Goal: Task Accomplishment & Management: Complete application form

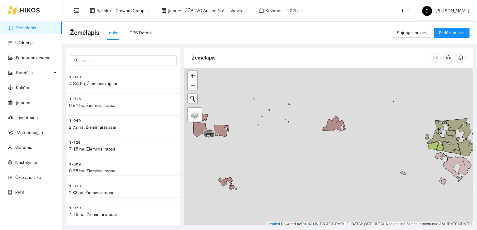
scroll to position [2, 0]
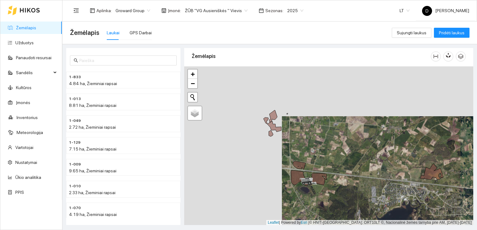
drag, startPoint x: 241, startPoint y: 107, endPoint x: 339, endPoint y: 157, distance: 109.7
click at [339, 157] on div at bounding box center [328, 145] width 289 height 159
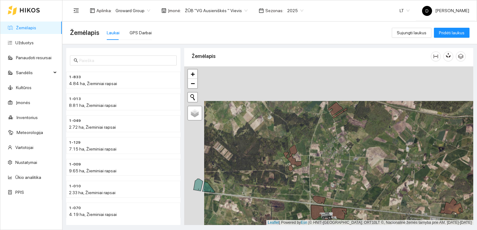
drag, startPoint x: 253, startPoint y: 120, endPoint x: 273, endPoint y: 154, distance: 40.0
click at [273, 154] on div at bounding box center [328, 145] width 289 height 159
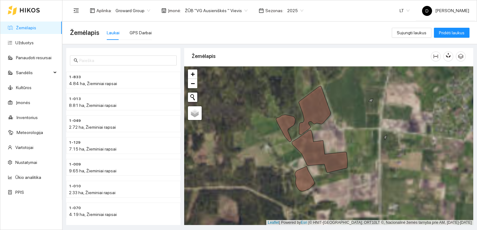
drag, startPoint x: 262, startPoint y: 165, endPoint x: 233, endPoint y: 145, distance: 34.5
click at [233, 145] on div at bounding box center [328, 145] width 289 height 159
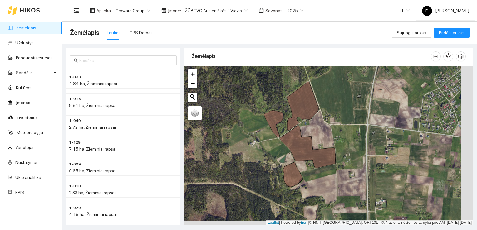
drag, startPoint x: 244, startPoint y: 85, endPoint x: 232, endPoint y: 80, distance: 12.6
click at [232, 80] on div at bounding box center [328, 145] width 289 height 159
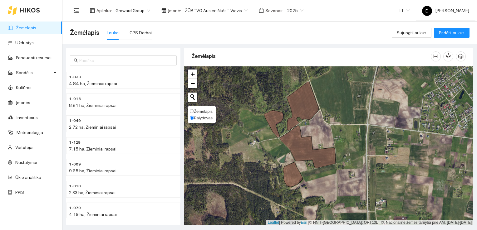
click at [198, 109] on span "Žemėlapis" at bounding box center [203, 111] width 19 height 5
click at [194, 109] on input "Žemėlapis" at bounding box center [192, 111] width 4 height 4
radio input "true"
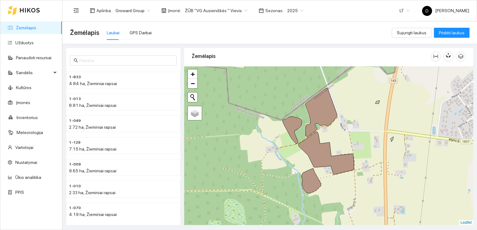
drag, startPoint x: 259, startPoint y: 94, endPoint x: 277, endPoint y: 100, distance: 19.4
click at [277, 100] on div at bounding box center [328, 145] width 289 height 159
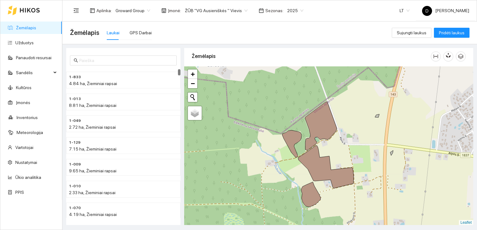
drag, startPoint x: 225, startPoint y: 179, endPoint x: 225, endPoint y: 193, distance: 13.7
click at [225, 193] on div at bounding box center [328, 145] width 289 height 159
click at [24, 44] on link "Užduotys" at bounding box center [24, 42] width 18 height 5
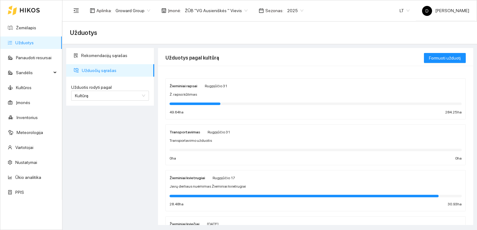
scroll to position [94, 0]
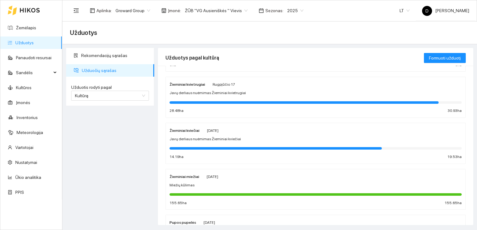
click at [194, 133] on div "Žieminiai kviečiai" at bounding box center [184, 130] width 30 height 7
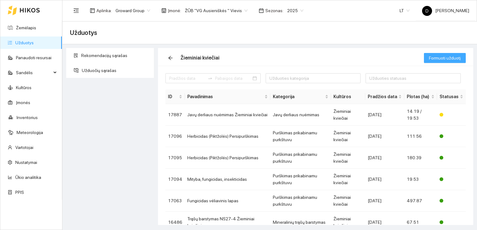
click at [458, 58] on span "Formuoti užduotį" at bounding box center [445, 58] width 32 height 7
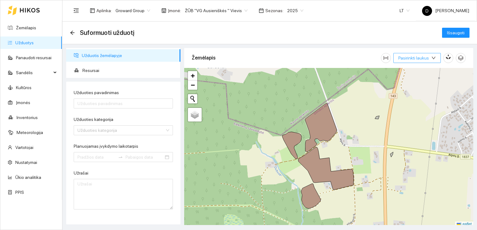
click at [434, 57] on icon "down" at bounding box center [433, 58] width 4 height 4
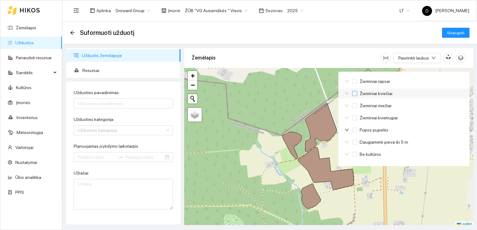
click at [355, 94] on input "Žieminiai kviečiai" at bounding box center [354, 93] width 5 height 5
checkbox input "true"
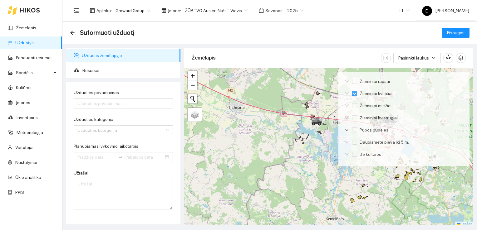
scroll to position [2, 0]
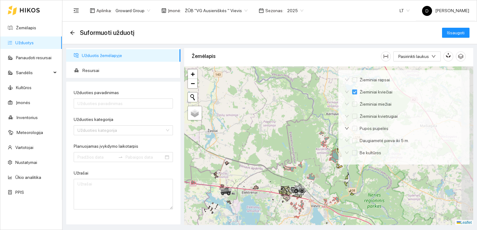
drag, startPoint x: 272, startPoint y: 138, endPoint x: 181, endPoint y: 209, distance: 115.9
click at [181, 209] on div "Užduotis žemėlapyje Resursai Užduoties pavadinimas Užduoties kategorija Užduoti…" at bounding box center [268, 134] width 414 height 181
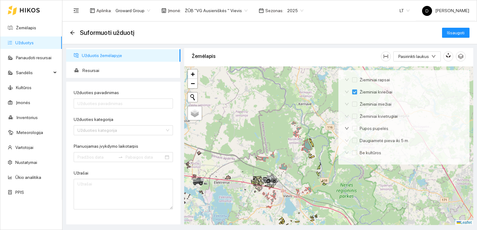
drag, startPoint x: 280, startPoint y: 136, endPoint x: 249, endPoint y: 123, distance: 33.9
click at [250, 124] on div at bounding box center [328, 145] width 289 height 159
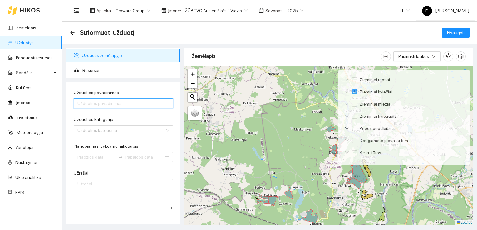
click at [142, 105] on input "Užduoties pavadinimas" at bounding box center [123, 104] width 99 height 10
type input "+"
type input "Ž. kviečių kūlimas"
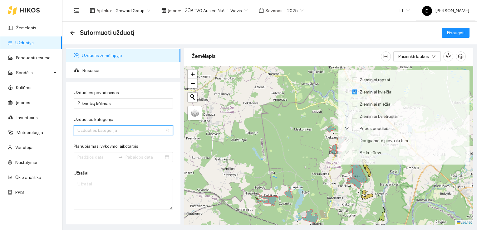
click at [140, 129] on input "Užduoties kategorija" at bounding box center [120, 130] width 87 height 9
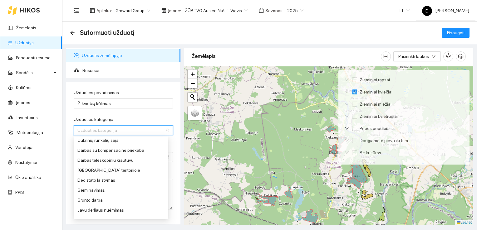
scroll to position [94, 0]
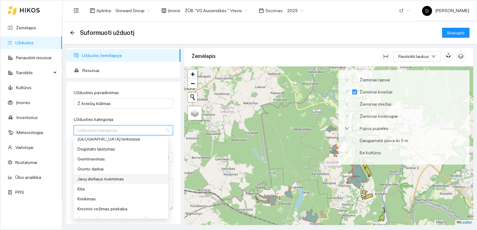
click at [118, 178] on div "Javų derliaus nuėmimas" at bounding box center [120, 179] width 87 height 7
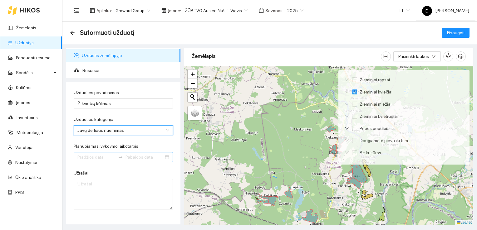
click at [91, 157] on input "Planuojamas įvykdymo laikotarpis" at bounding box center [96, 157] width 38 height 7
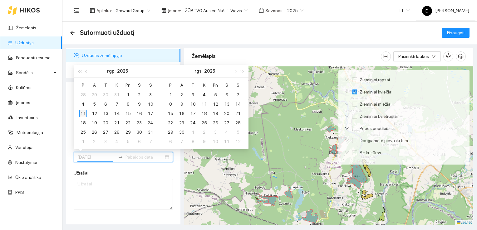
type input "[DATE]"
click at [83, 112] on div "11" at bounding box center [82, 113] width 7 height 7
type input "[DATE]"
click at [172, 103] on div "8" at bounding box center [170, 104] width 7 height 7
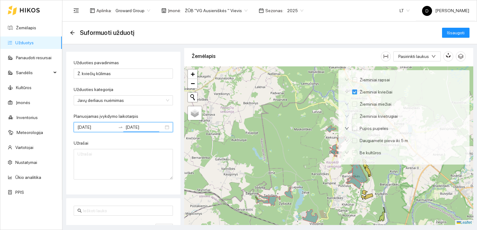
scroll to position [0, 0]
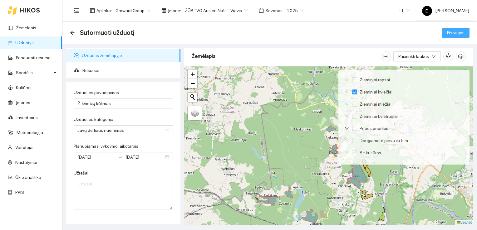
click at [456, 32] on span "Išsaugoti" at bounding box center [455, 32] width 17 height 7
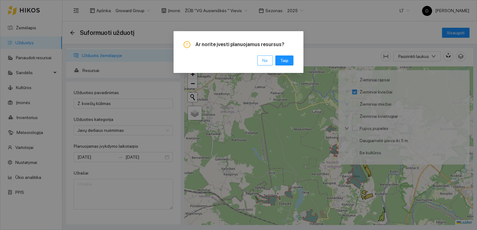
click at [264, 61] on span "Ne" at bounding box center [265, 60] width 6 height 7
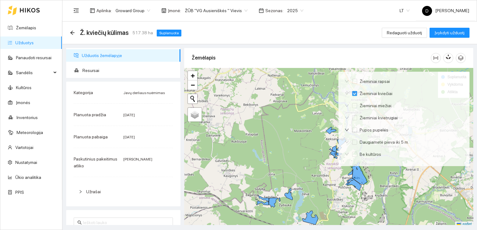
click at [307, 29] on div "Ž. kviečių kūlimas 517.38 ha Suplanuota Redaguoti užduotį Įvykdyti užduotį" at bounding box center [270, 33] width 400 height 12
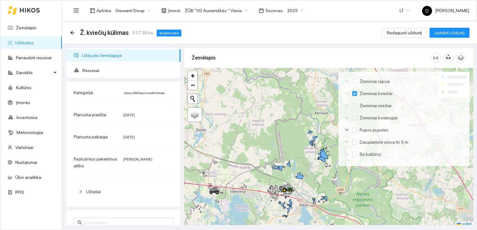
scroll to position [2, 0]
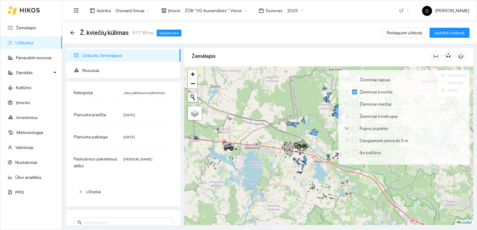
drag, startPoint x: 253, startPoint y: 173, endPoint x: 267, endPoint y: 131, distance: 44.2
click at [267, 131] on div at bounding box center [328, 145] width 289 height 159
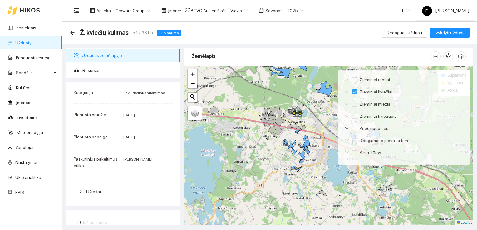
drag, startPoint x: 275, startPoint y: 145, endPoint x: 239, endPoint y: 99, distance: 58.0
click at [239, 99] on div at bounding box center [328, 145] width 289 height 159
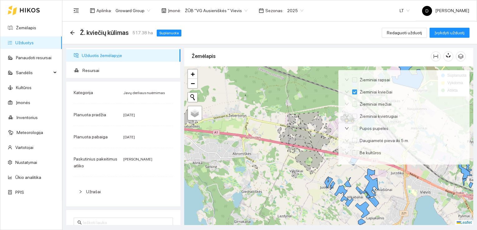
click at [302, 33] on div "Ž. kviečių kūlimas 517.38 ha Suplanuota Redaguoti užduotį Įvykdyti užduotį" at bounding box center [270, 33] width 400 height 12
click at [347, 27] on div "Ž. kviečių kūlimas 517.38 ha Suplanuota Redaguoti užduotį Įvykdyti užduotį" at bounding box center [270, 33] width 400 height 12
drag, startPoint x: 347, startPoint y: 27, endPoint x: 296, endPoint y: 36, distance: 51.6
click at [296, 36] on div "Ž. kviečių kūlimas 517.38 ha Suplanuota Redaguoti užduotį Įvykdyti užduotį" at bounding box center [270, 33] width 400 height 12
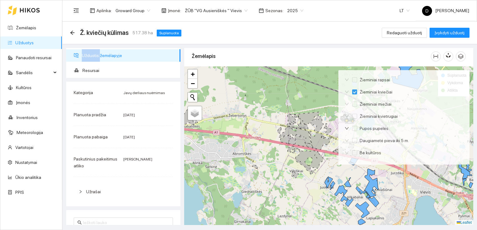
click at [296, 36] on div "Ž. kviečių kūlimas 517.38 ha Suplanuota Redaguoti užduotį Įvykdyti užduotį" at bounding box center [270, 33] width 400 height 12
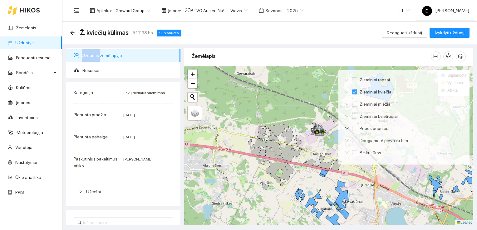
drag, startPoint x: 296, startPoint y: 36, endPoint x: 270, endPoint y: 109, distance: 77.8
click at [270, 109] on div at bounding box center [328, 145] width 289 height 159
click at [268, 30] on div "Ž. kviečių kūlimas 517.38 ha Suplanuota Redaguoti užduotį Įvykdyti užduotį" at bounding box center [270, 33] width 400 height 12
click at [269, 31] on div "Ž. kviečių kūlimas 517.38 ha Suplanuota Redaguoti užduotį Įvykdyti užduotį" at bounding box center [270, 33] width 400 height 12
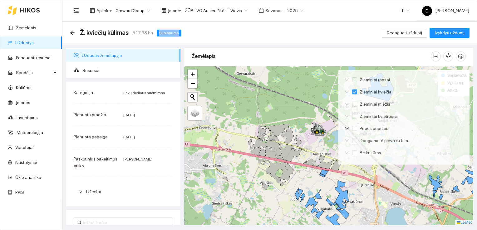
click at [288, 32] on div "Ž. kviečių kūlimas 517.38 ha Suplanuota Redaguoti užduotį Įvykdyti užduotį" at bounding box center [270, 33] width 400 height 12
click at [30, 42] on link "Užduotys" at bounding box center [24, 42] width 18 height 5
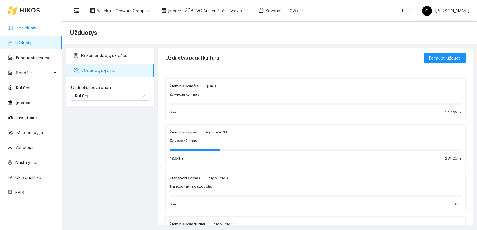
click at [29, 28] on link "Žemėlapis" at bounding box center [26, 27] width 20 height 5
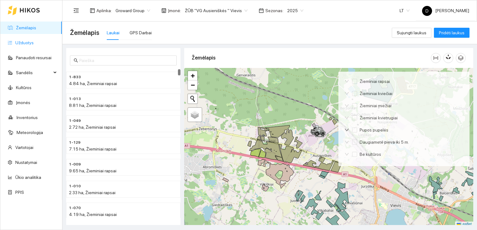
click at [20, 42] on link "Užduotys" at bounding box center [24, 42] width 18 height 5
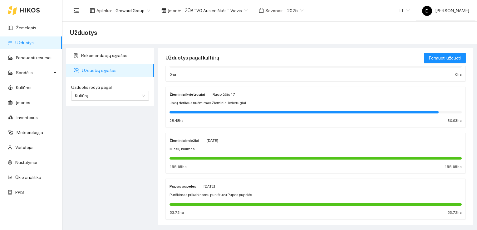
scroll to position [156, 0]
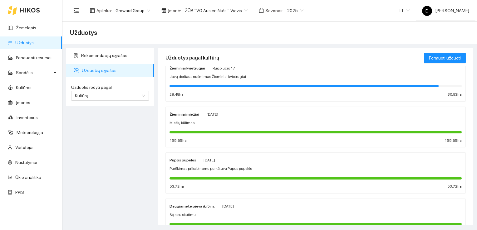
click at [184, 158] on strong "Pupos pupelės" at bounding box center [182, 160] width 27 height 4
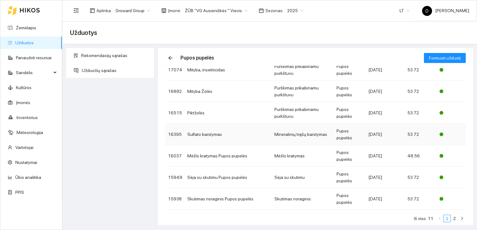
scroll to position [118, 0]
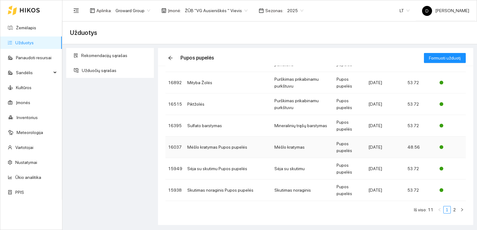
click at [174, 147] on td "16037" at bounding box center [174, 148] width 19 height 22
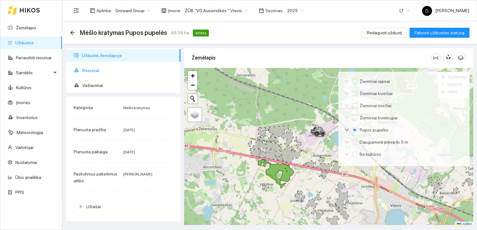
click at [95, 70] on span "Resursai" at bounding box center [128, 70] width 93 height 12
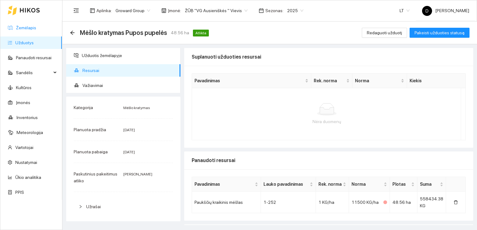
click at [21, 26] on link "Žemėlapis" at bounding box center [26, 27] width 20 height 5
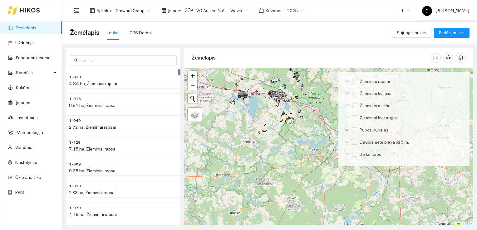
scroll to position [2, 0]
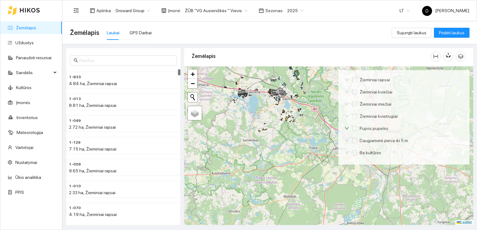
click at [237, 121] on div at bounding box center [328, 145] width 289 height 159
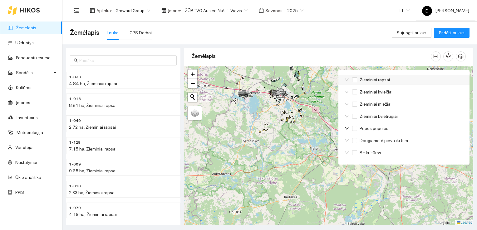
click at [430, 80] on div "Žieminiai rapsai" at bounding box center [403, 80] width 131 height 10
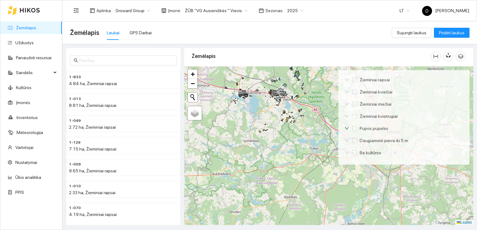
click at [413, 54] on div "Žemėlapis" at bounding box center [311, 56] width 239 height 18
click at [22, 44] on link "Užduotys" at bounding box center [24, 42] width 18 height 5
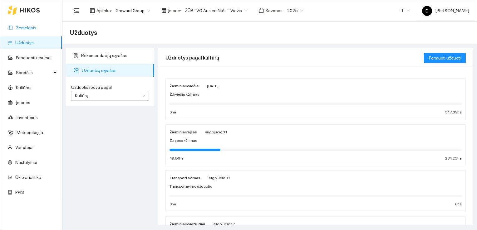
click at [28, 29] on link "Žemėlapis" at bounding box center [26, 27] width 20 height 5
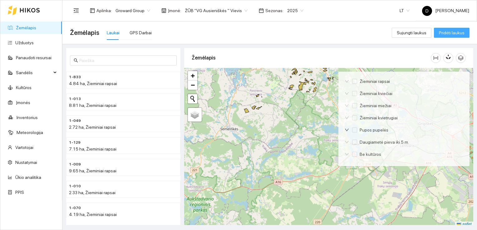
click at [461, 32] on span "Pridėti laukus" at bounding box center [452, 32] width 26 height 7
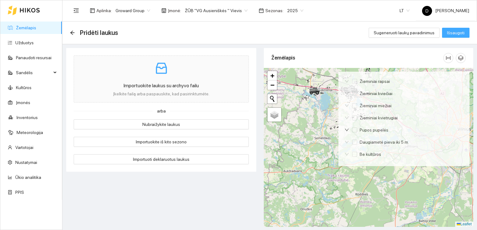
click at [461, 32] on span "Išsaugoti" at bounding box center [455, 32] width 17 height 7
click at [327, 36] on div "Pridėti laukus Sugeneruoti laukų pavadinimus Išsaugoti" at bounding box center [270, 33] width 400 height 12
click at [22, 30] on link "Žemėlapis" at bounding box center [26, 27] width 20 height 5
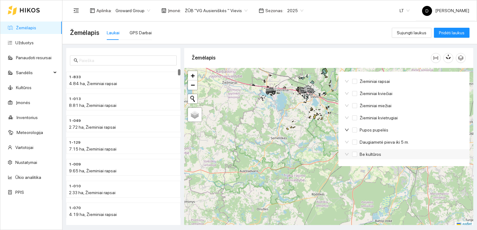
click at [409, 153] on div "Be kultūros" at bounding box center [403, 155] width 131 height 10
click at [448, 163] on div "Žieminiai rapsai Žieminiai kviečiai Žieminiai miežiai Žieminiai kvietrugiai Pup…" at bounding box center [403, 119] width 131 height 95
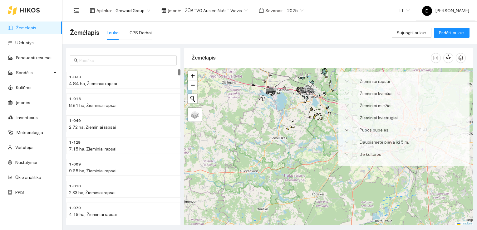
scroll to position [2, 0]
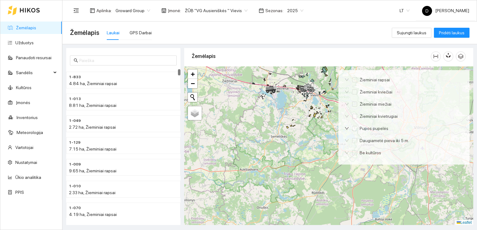
click at [450, 174] on div at bounding box center [328, 145] width 289 height 159
click at [449, 174] on div at bounding box center [328, 145] width 289 height 159
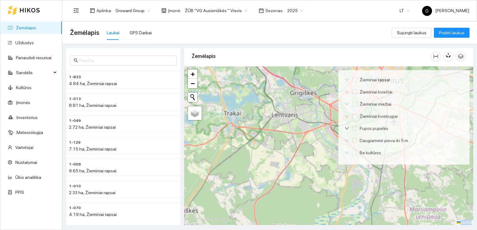
click at [449, 174] on div at bounding box center [328, 145] width 289 height 159
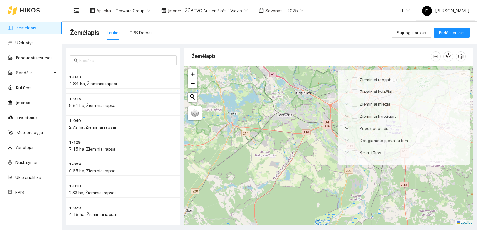
click at [449, 174] on div at bounding box center [328, 145] width 289 height 159
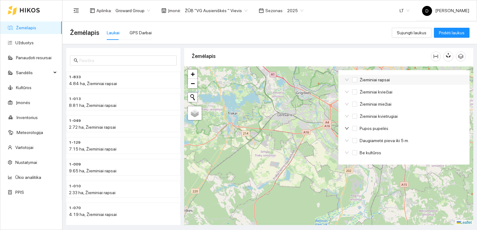
click at [462, 77] on div "Žieminiai rapsai" at bounding box center [403, 80] width 131 height 10
click at [444, 88] on div "Žieminiai kviečiai" at bounding box center [403, 92] width 131 height 10
drag, startPoint x: 443, startPoint y: 86, endPoint x: 435, endPoint y: 78, distance: 11.0
click at [435, 78] on div "Žieminiai rapsai Žieminiai kviečiai Žieminiai miežiai Žieminiai kvietrugiai Pup…" at bounding box center [403, 117] width 131 height 95
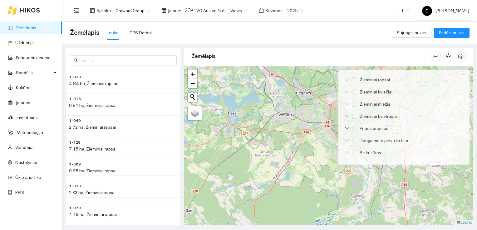
drag, startPoint x: 435, startPoint y: 78, endPoint x: 364, endPoint y: 53, distance: 75.2
click at [364, 53] on div "Žemėlapis" at bounding box center [311, 56] width 239 height 18
click at [362, 61] on div "Žemėlapis" at bounding box center [311, 56] width 239 height 18
click at [361, 61] on div "Žemėlapis" at bounding box center [311, 56] width 239 height 18
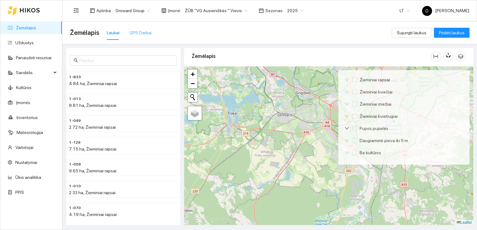
click at [137, 36] on div "GPS Darbai" at bounding box center [141, 33] width 22 height 14
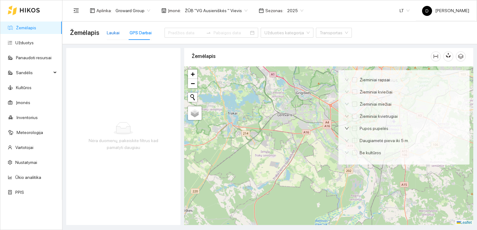
click at [111, 33] on div "Laukai" at bounding box center [113, 32] width 13 height 7
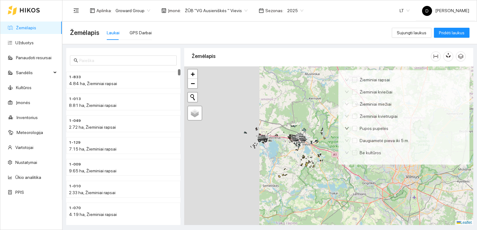
drag, startPoint x: 262, startPoint y: 106, endPoint x: 406, endPoint y: 225, distance: 187.3
click at [406, 225] on main "Žemėlapis Laukai GPS Darbai Sujungti laukus Pridėti laukus 1-833 4.84 ha, Žiemi…" at bounding box center [269, 126] width 414 height 209
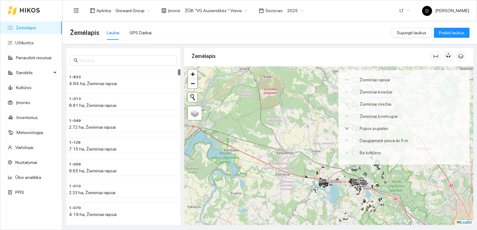
click at [458, 180] on div at bounding box center [328, 145] width 289 height 159
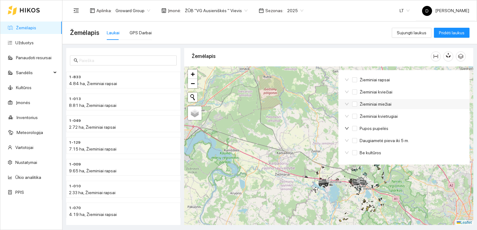
click at [439, 102] on div "Žieminiai miežiai" at bounding box center [403, 104] width 131 height 10
click at [346, 75] on div "Žieminiai rapsai" at bounding box center [403, 80] width 131 height 10
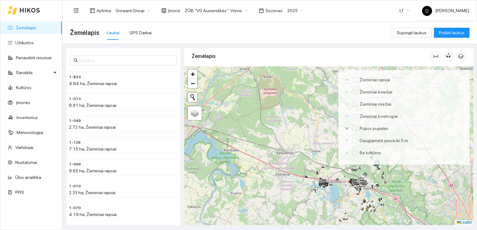
click at [342, 59] on div "Žemėlapis" at bounding box center [311, 56] width 239 height 18
click at [394, 18] on div "Aplinka : Groward Group Įmonė : ŽŪB "VG Ausieniškės " Vievis Sezonas : 2025 LT …" at bounding box center [269, 10] width 399 height 20
click at [388, 28] on div "Žemėlapis Laukai GPS Darbai" at bounding box center [231, 33] width 322 height 20
click at [457, 33] on span "Pridėti laukus" at bounding box center [452, 32] width 26 height 7
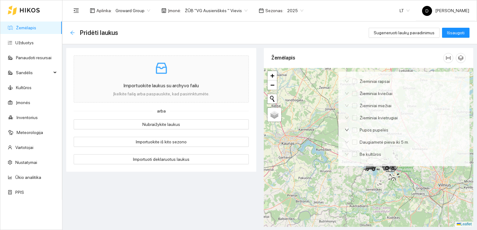
click at [70, 33] on icon "arrow-left" at bounding box center [72, 32] width 5 height 5
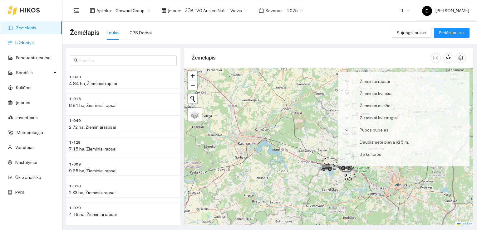
click at [19, 42] on link "Užduotys" at bounding box center [24, 42] width 18 height 5
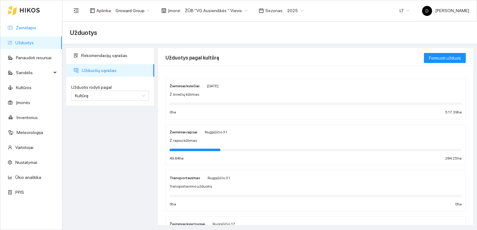
click at [30, 27] on link "Žemėlapis" at bounding box center [26, 27] width 20 height 5
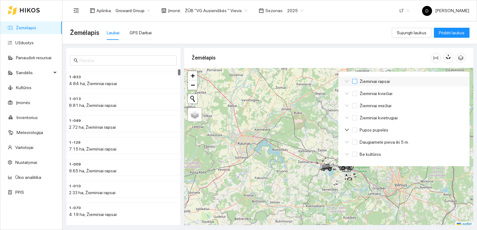
click at [355, 81] on input "Žieminiai rapsai" at bounding box center [354, 81] width 5 height 5
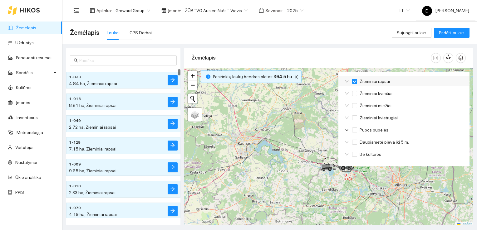
click at [355, 82] on input "Žieminiai rapsai" at bounding box center [354, 81] width 5 height 5
checkbox input "false"
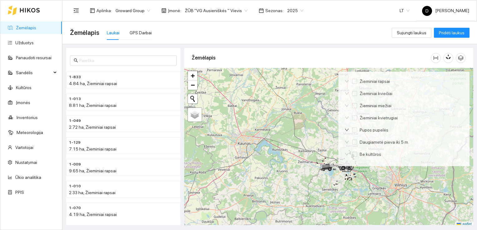
scroll to position [2, 0]
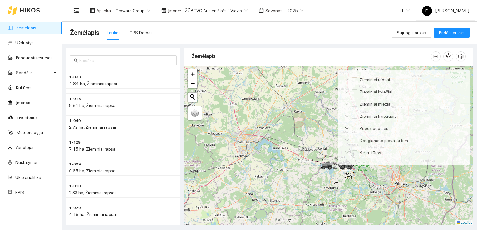
click at [432, 204] on div at bounding box center [328, 145] width 289 height 159
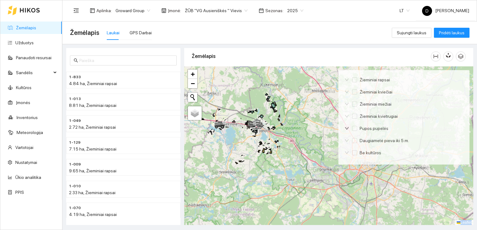
click at [432, 204] on div at bounding box center [328, 145] width 289 height 159
drag, startPoint x: 432, startPoint y: 204, endPoint x: 426, endPoint y: 185, distance: 19.4
click at [426, 185] on div at bounding box center [328, 145] width 289 height 159
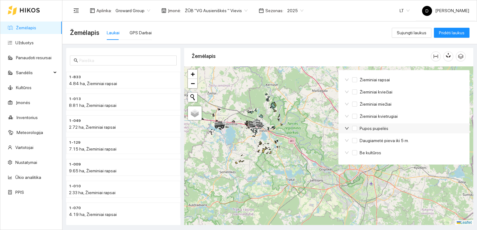
click at [441, 127] on div "Pupos pupelės" at bounding box center [403, 129] width 131 height 10
drag, startPoint x: 447, startPoint y: 97, endPoint x: 449, endPoint y: 88, distance: 9.3
click at [449, 88] on div "Žieminiai rapsai Žieminiai kviečiai Žieminiai miežiai Žieminiai kvietrugiai Pup…" at bounding box center [403, 117] width 131 height 95
drag, startPoint x: 449, startPoint y: 88, endPoint x: 451, endPoint y: 79, distance: 9.5
click at [451, 79] on div "Žieminiai rapsai" at bounding box center [403, 80] width 131 height 10
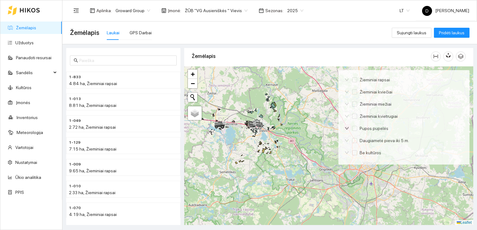
click at [393, 54] on div "Žemėlapis" at bounding box center [311, 56] width 239 height 18
drag, startPoint x: 378, startPoint y: 32, endPoint x: 376, endPoint y: 20, distance: 12.0
click at [378, 31] on div "Žemėlapis Laukai GPS Darbai" at bounding box center [231, 33] width 322 height 20
drag, startPoint x: 375, startPoint y: 16, endPoint x: 373, endPoint y: 7, distance: 8.8
click at [375, 14] on div "Aplinka : Groward Group Įmonė : ŽŪB "VG Ausieniškės " Vievis Sezonas : 2025 LT …" at bounding box center [269, 10] width 399 height 20
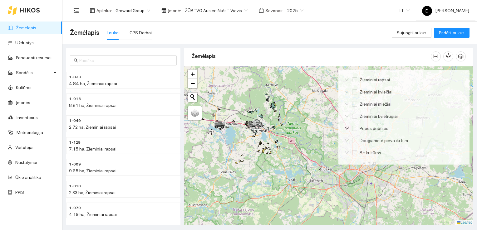
click at [372, 6] on div "Aplinka : Groward Group Įmonė : ŽŪB "VG Ausieniškės " Vievis Sezonas : 2025 LT …" at bounding box center [269, 10] width 399 height 20
click at [287, 59] on div "Žemėlapis" at bounding box center [311, 56] width 239 height 18
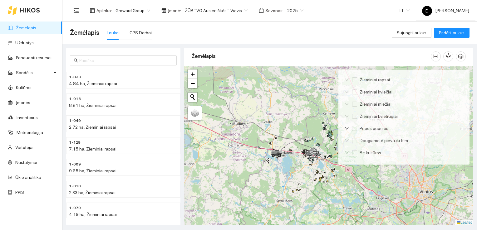
drag, startPoint x: 241, startPoint y: 83, endPoint x: 298, endPoint y: 112, distance: 63.6
click at [298, 112] on div at bounding box center [328, 145] width 289 height 159
click at [196, 117] on span "Palydovas" at bounding box center [203, 118] width 19 height 5
click at [194, 117] on input "Palydovas" at bounding box center [192, 118] width 4 height 4
radio input "true"
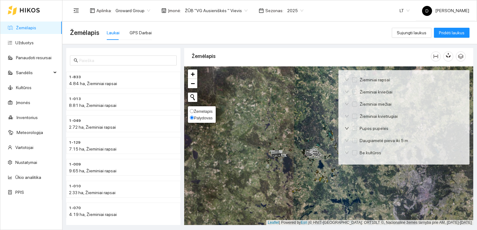
click at [200, 110] on span "Žemėlapis" at bounding box center [203, 111] width 19 height 5
click at [194, 110] on input "Žemėlapis" at bounding box center [192, 111] width 4 height 4
radio input "true"
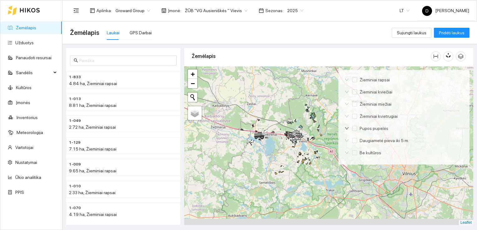
drag, startPoint x: 289, startPoint y: 167, endPoint x: 261, endPoint y: 125, distance: 49.9
click at [261, 125] on div at bounding box center [328, 145] width 289 height 159
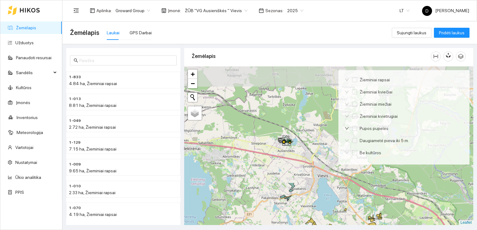
drag, startPoint x: 267, startPoint y: 110, endPoint x: 253, endPoint y: 244, distance: 134.3
click at [253, 230] on html "Žemėlapis Užduotys Panaudoti resursai Sandėlis Kultūros Įmonės Inventorius Mete…" at bounding box center [238, 115] width 477 height 230
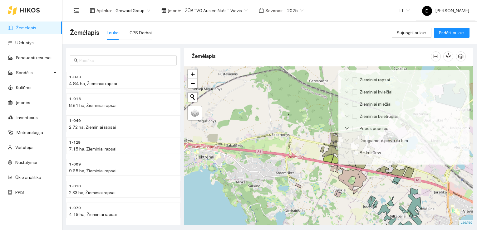
drag, startPoint x: 217, startPoint y: 151, endPoint x: 306, endPoint y: 184, distance: 94.6
click at [306, 184] on div at bounding box center [328, 145] width 289 height 159
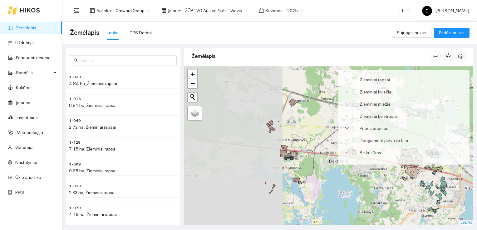
drag, startPoint x: 245, startPoint y: 164, endPoint x: 355, endPoint y: 175, distance: 110.7
click at [356, 172] on div at bounding box center [328, 145] width 289 height 159
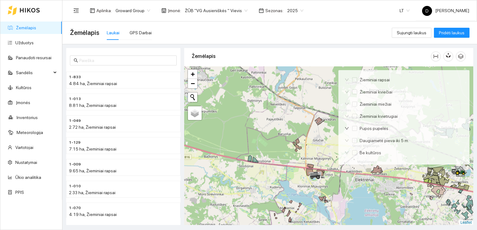
drag, startPoint x: 256, startPoint y: 155, endPoint x: 298, endPoint y: 180, distance: 48.8
click at [298, 180] on div at bounding box center [328, 145] width 289 height 159
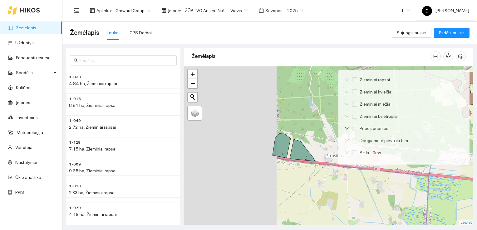
drag, startPoint x: 225, startPoint y: 145, endPoint x: 318, endPoint y: 169, distance: 95.6
click at [318, 169] on div at bounding box center [328, 145] width 289 height 159
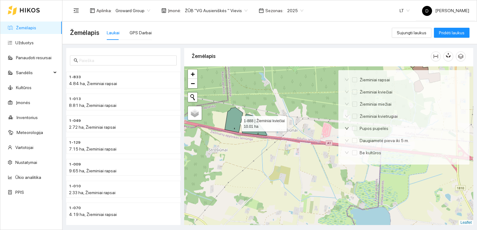
drag, startPoint x: 288, startPoint y: 151, endPoint x: 236, endPoint y: 122, distance: 60.5
click at [236, 122] on icon at bounding box center [234, 120] width 18 height 25
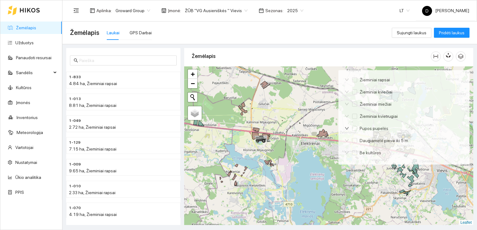
drag, startPoint x: 290, startPoint y: 176, endPoint x: 232, endPoint y: 152, distance: 62.8
click at [232, 152] on div at bounding box center [328, 145] width 289 height 159
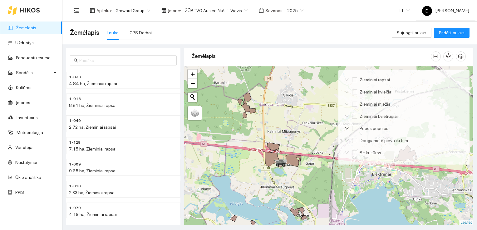
drag, startPoint x: 237, startPoint y: 145, endPoint x: 233, endPoint y: 187, distance: 42.4
click at [233, 187] on div at bounding box center [328, 145] width 289 height 159
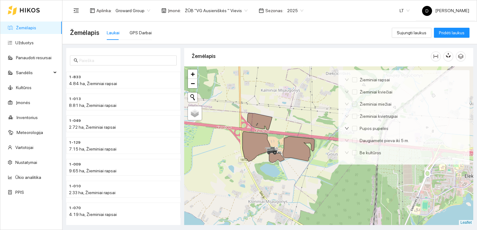
drag, startPoint x: 258, startPoint y: 169, endPoint x: 208, endPoint y: 183, distance: 52.3
click at [208, 183] on div at bounding box center [328, 145] width 289 height 159
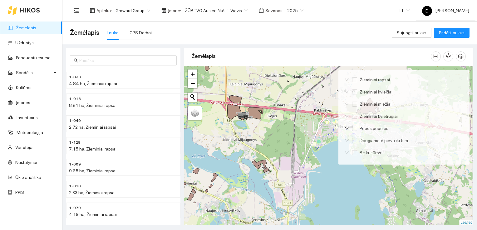
drag, startPoint x: 293, startPoint y: 185, endPoint x: 253, endPoint y: 147, distance: 55.0
click at [253, 147] on div at bounding box center [328, 145] width 289 height 159
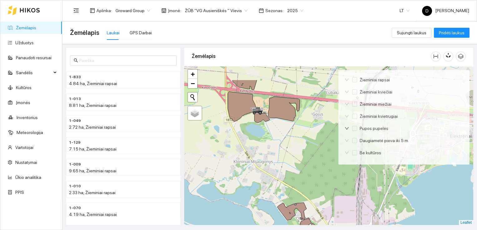
drag, startPoint x: 256, startPoint y: 133, endPoint x: 282, endPoint y: 162, distance: 39.8
click at [282, 162] on div at bounding box center [328, 145] width 289 height 159
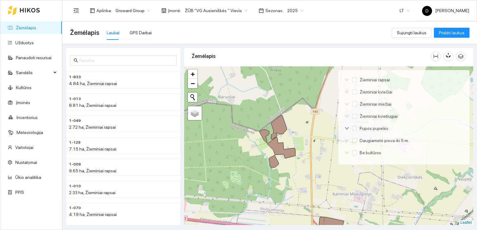
drag, startPoint x: 245, startPoint y: 133, endPoint x: 207, endPoint y: 136, distance: 37.6
click at [207, 136] on div at bounding box center [328, 145] width 289 height 159
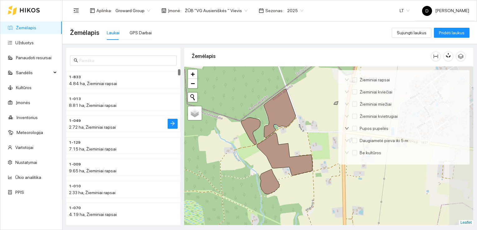
drag, startPoint x: 223, startPoint y: 128, endPoint x: 170, endPoint y: 129, distance: 53.4
click at [168, 130] on div "1-833 4.84 ha, Žieminiai rapsai 1-013 8.81 ha, Žieminiai rapsai 1-049 2.72 ha, …" at bounding box center [268, 134] width 414 height 181
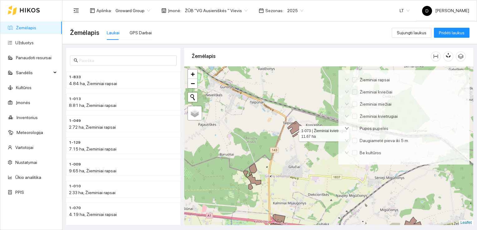
drag, startPoint x: 320, startPoint y: 77, endPoint x: 292, endPoint y: 135, distance: 64.4
click at [292, 135] on icon at bounding box center [294, 127] width 15 height 13
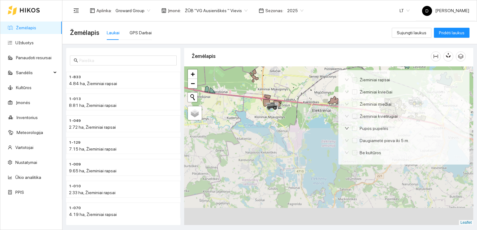
drag, startPoint x: 257, startPoint y: 173, endPoint x: 260, endPoint y: 103, distance: 69.6
click at [240, 71] on div at bounding box center [328, 145] width 289 height 159
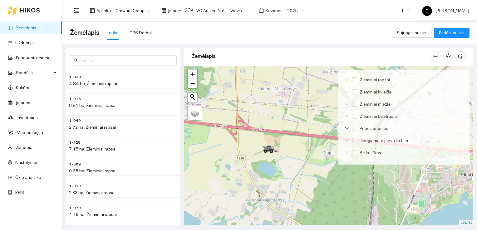
drag, startPoint x: 284, startPoint y: 132, endPoint x: 270, endPoint y: 56, distance: 77.4
click at [270, 56] on div "Žemėlapis" at bounding box center [328, 135] width 289 height 177
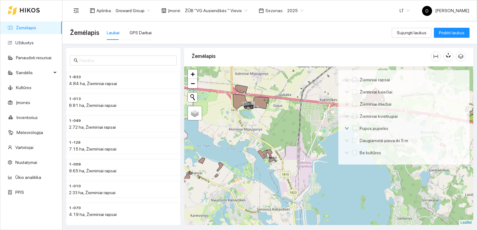
drag, startPoint x: 259, startPoint y: 184, endPoint x: 243, endPoint y: 118, distance: 68.1
click at [243, 118] on div at bounding box center [328, 145] width 289 height 159
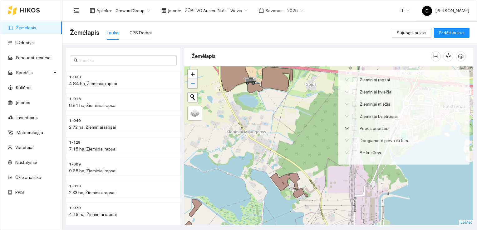
click at [195, 86] on link "−" at bounding box center [192, 83] width 9 height 9
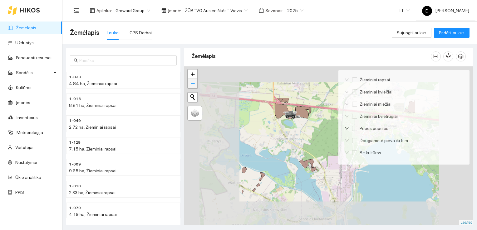
click at [195, 85] on link "−" at bounding box center [192, 83] width 9 height 9
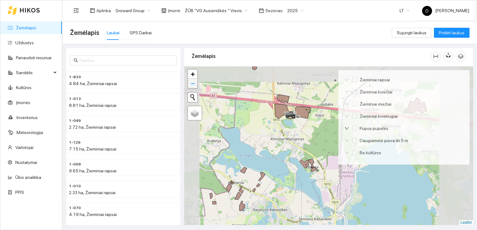
click at [195, 85] on link "−" at bounding box center [192, 83] width 9 height 9
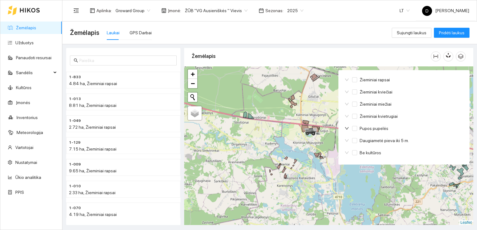
click at [349, 73] on div "Žieminiai rapsai Žieminiai kviečiai Žieminiai miežiai Žieminiai kvietrugiai Pup…" at bounding box center [403, 117] width 131 height 95
click at [435, 79] on div "Žieminiai rapsai" at bounding box center [403, 80] width 131 height 10
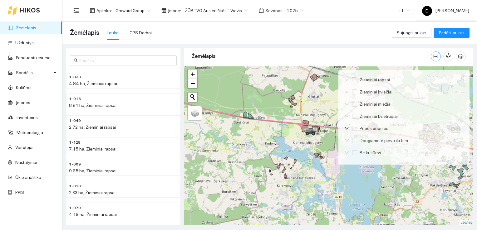
click at [437, 57] on icon "column-width" at bounding box center [435, 56] width 5 height 5
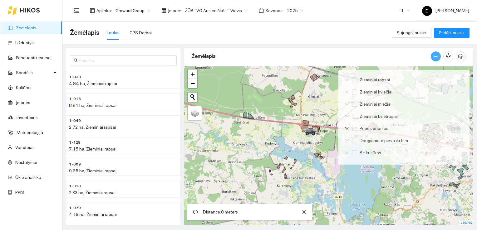
click at [436, 56] on icon "column-width" at bounding box center [436, 57] width 4 height 4
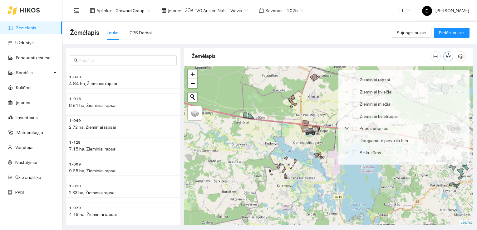
click at [450, 55] on icon "button" at bounding box center [449, 55] width 3 height 5
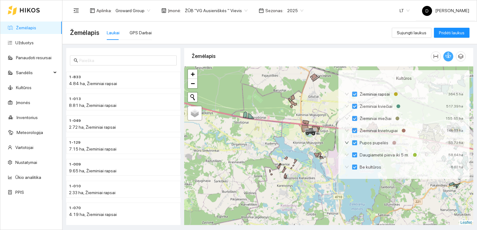
click at [450, 55] on icon "button" at bounding box center [448, 55] width 6 height 6
